Goal: Navigation & Orientation: Find specific page/section

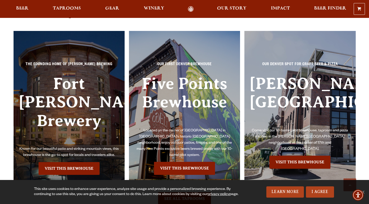
scroll to position [3323, 0]
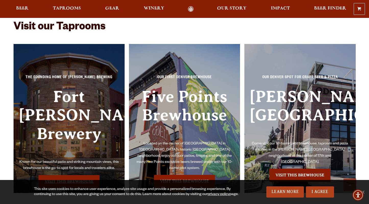
click at [68, 175] on link "Visit this Brewhouse" at bounding box center [69, 181] width 61 height 13
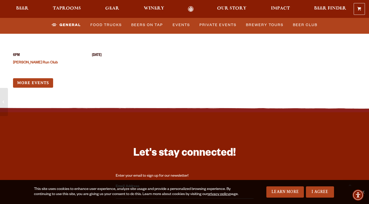
scroll to position [2055, 0]
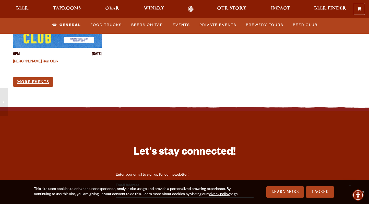
click at [23, 77] on link "More Events" at bounding box center [33, 81] width 40 height 9
